Goal: Navigation & Orientation: Find specific page/section

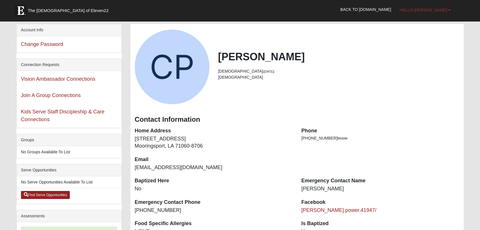
click at [444, 7] on link "Hello [PERSON_NAME]" at bounding box center [426, 10] width 60 height 14
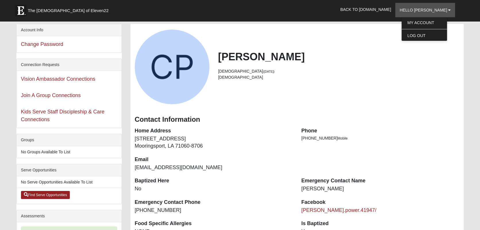
click at [305, 48] on div "Casey Power 42 years old (3/5/1983) Male" at bounding box center [298, 67] width 334 height 75
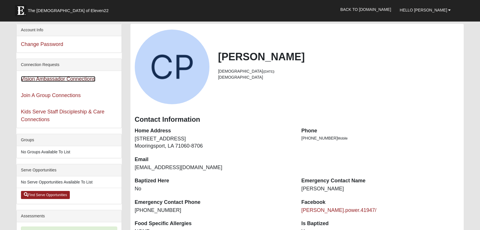
click at [51, 79] on link "Vision Ambassador Connections" at bounding box center [58, 79] width 74 height 6
click at [66, 94] on link "Join A Group Connections" at bounding box center [51, 96] width 60 height 6
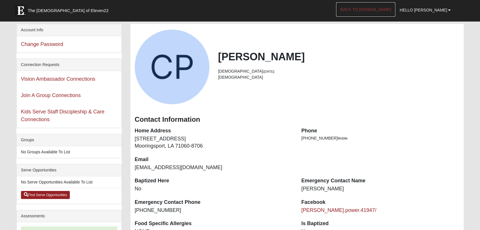
click at [392, 8] on link "Back to [DOMAIN_NAME]" at bounding box center [366, 9] width 60 height 14
